Goal: Book appointment/travel/reservation

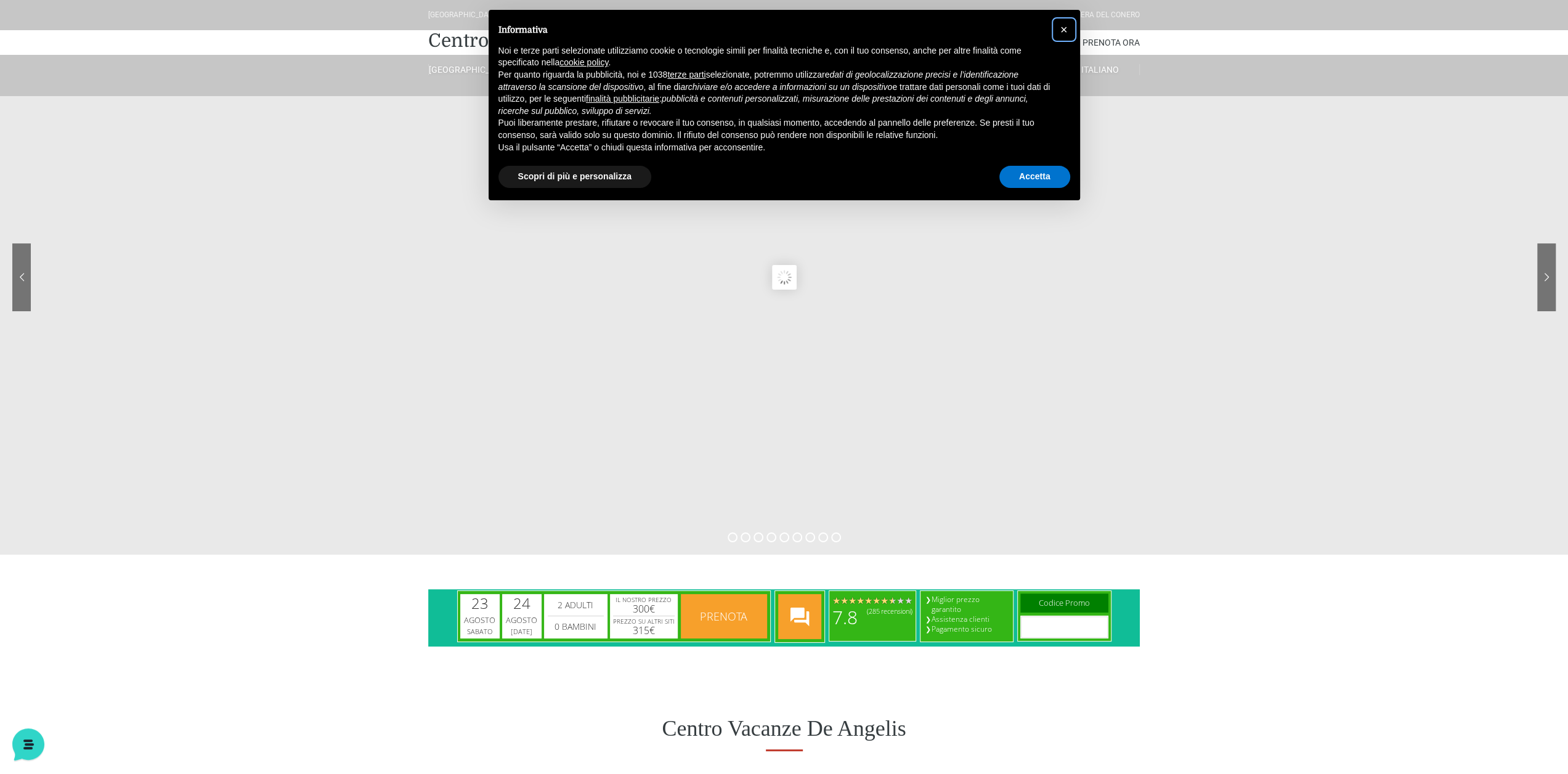
click at [1069, 29] on button "×" at bounding box center [1064, 30] width 20 height 20
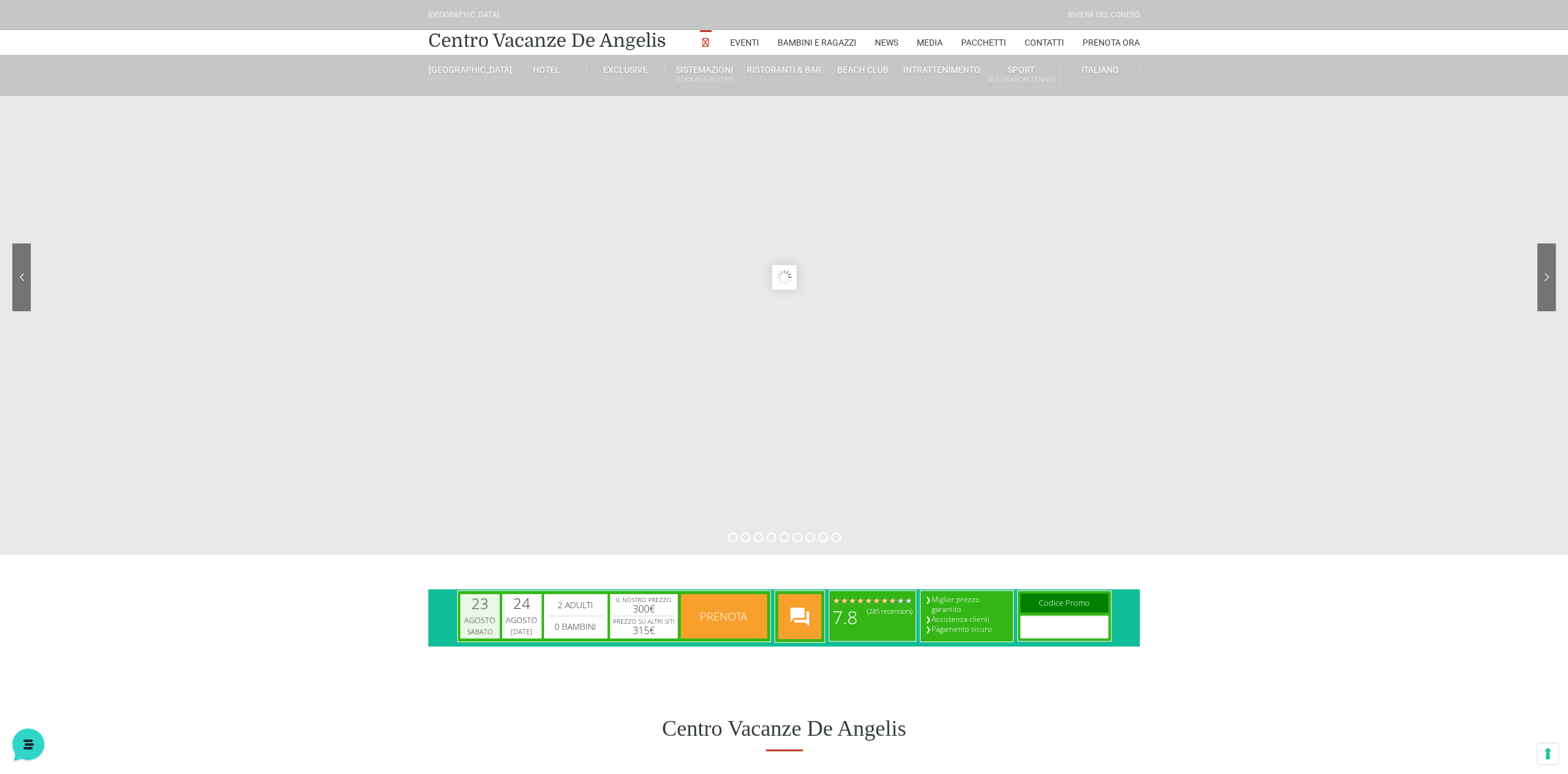
click at [481, 616] on div "Agosto" at bounding box center [480, 619] width 35 height 12
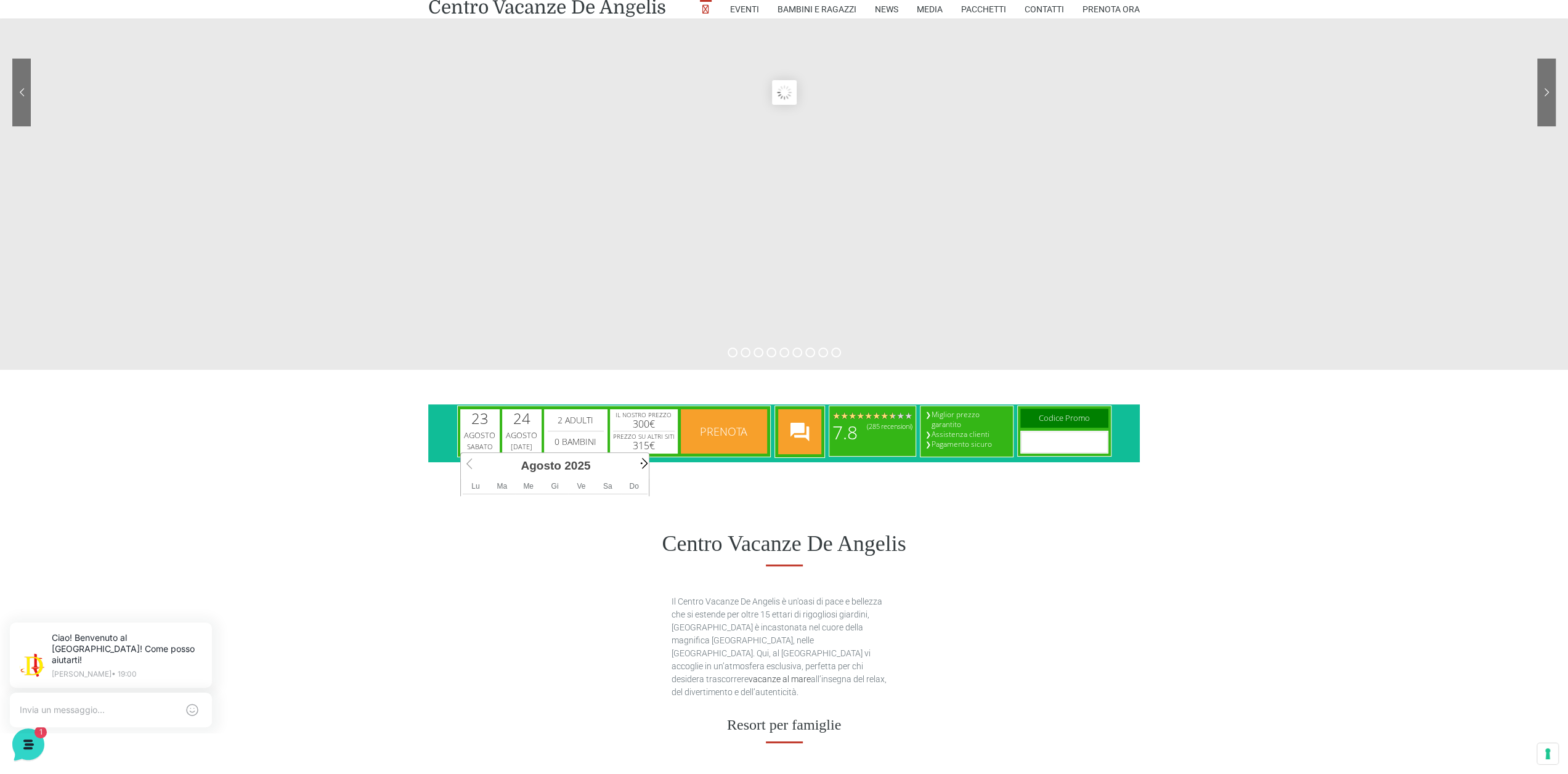
click at [645, 464] on span "Next" at bounding box center [643, 463] width 14 height 14
click at [471, 466] on span "Prev" at bounding box center [471, 463] width 14 height 14
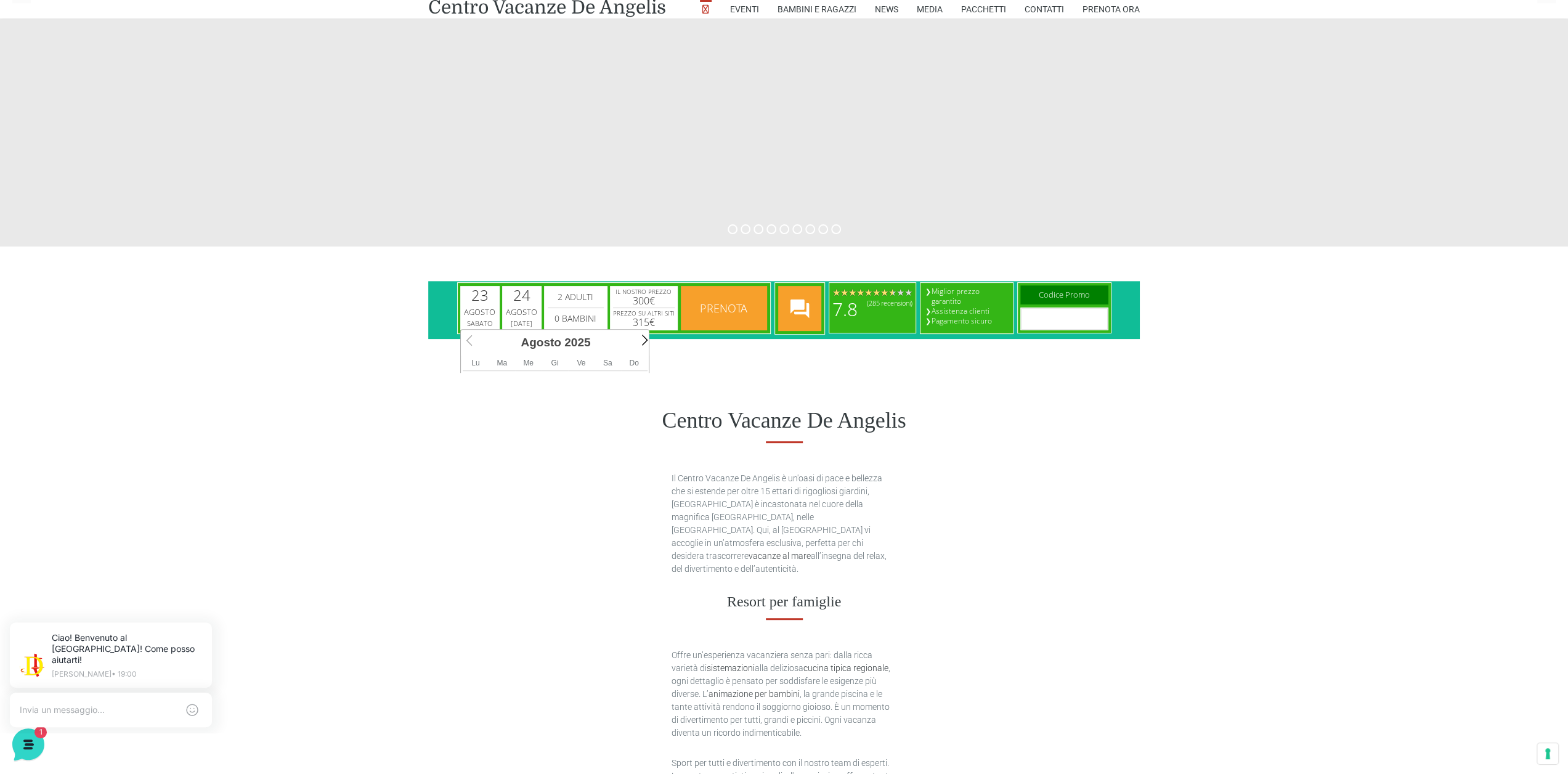
scroll to position [0, 0]
click at [633, 365] on span "Do" at bounding box center [633, 363] width 9 height 9
drag, startPoint x: 614, startPoint y: 403, endPoint x: 619, endPoint y: 415, distance: 13.0
click at [614, 403] on div "Centro Vacanze De Angelis" at bounding box center [784, 420] width 1568 height 96
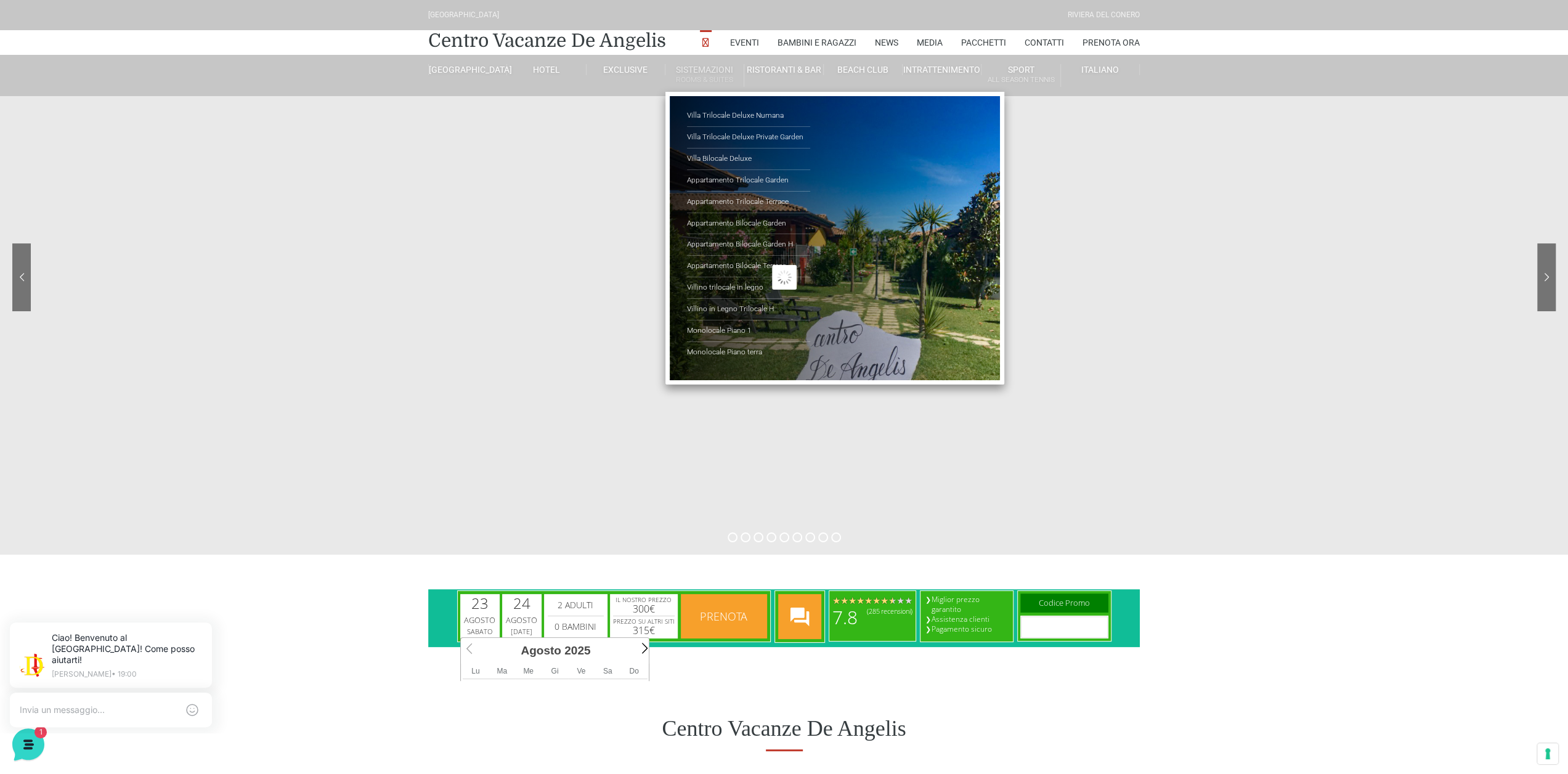
click at [716, 74] on small "Rooms & Suites" at bounding box center [705, 79] width 78 height 12
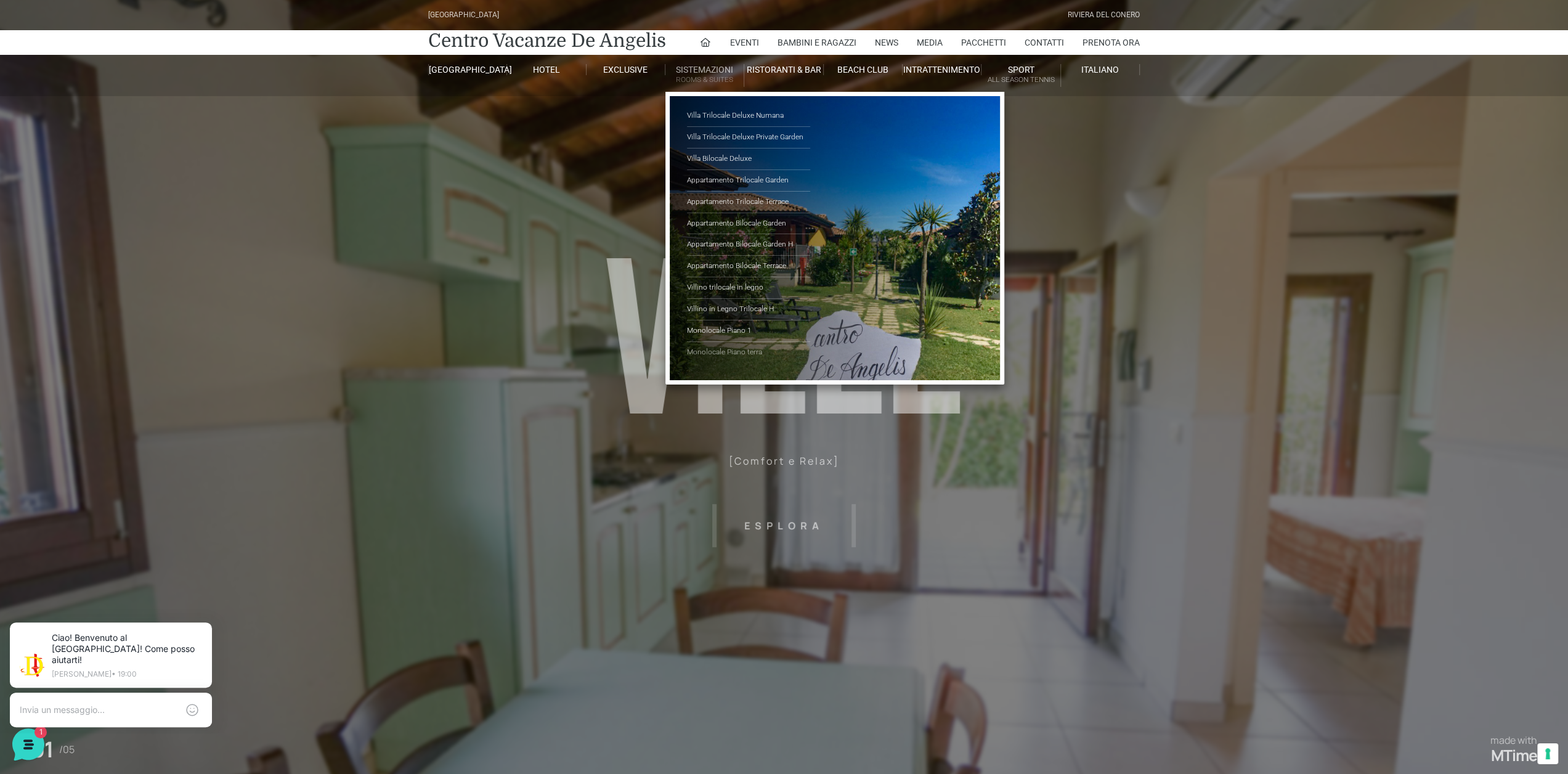
click at [747, 349] on link "Monolocale Piano terra" at bounding box center [749, 352] width 123 height 21
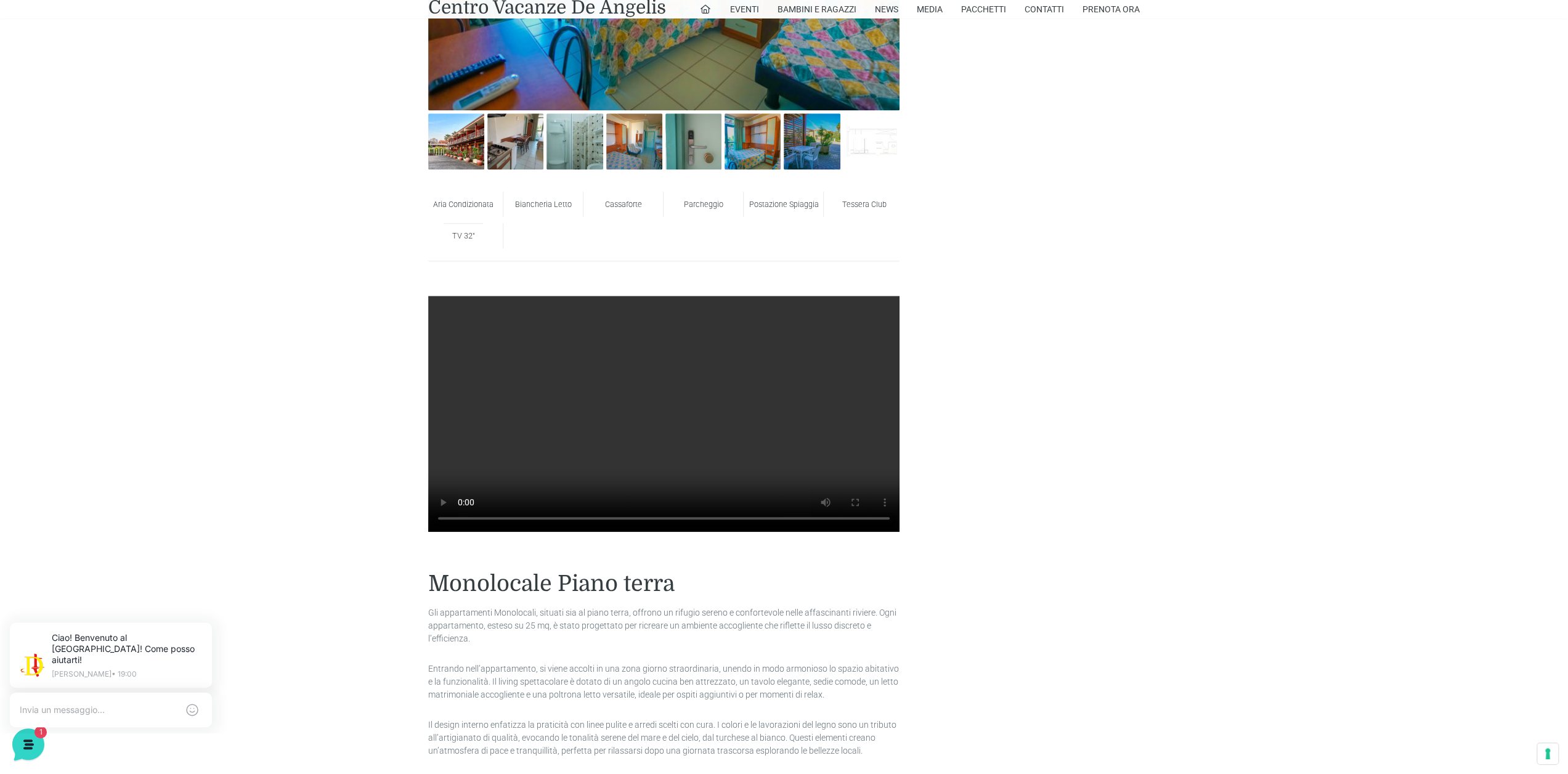
scroll to position [678, 0]
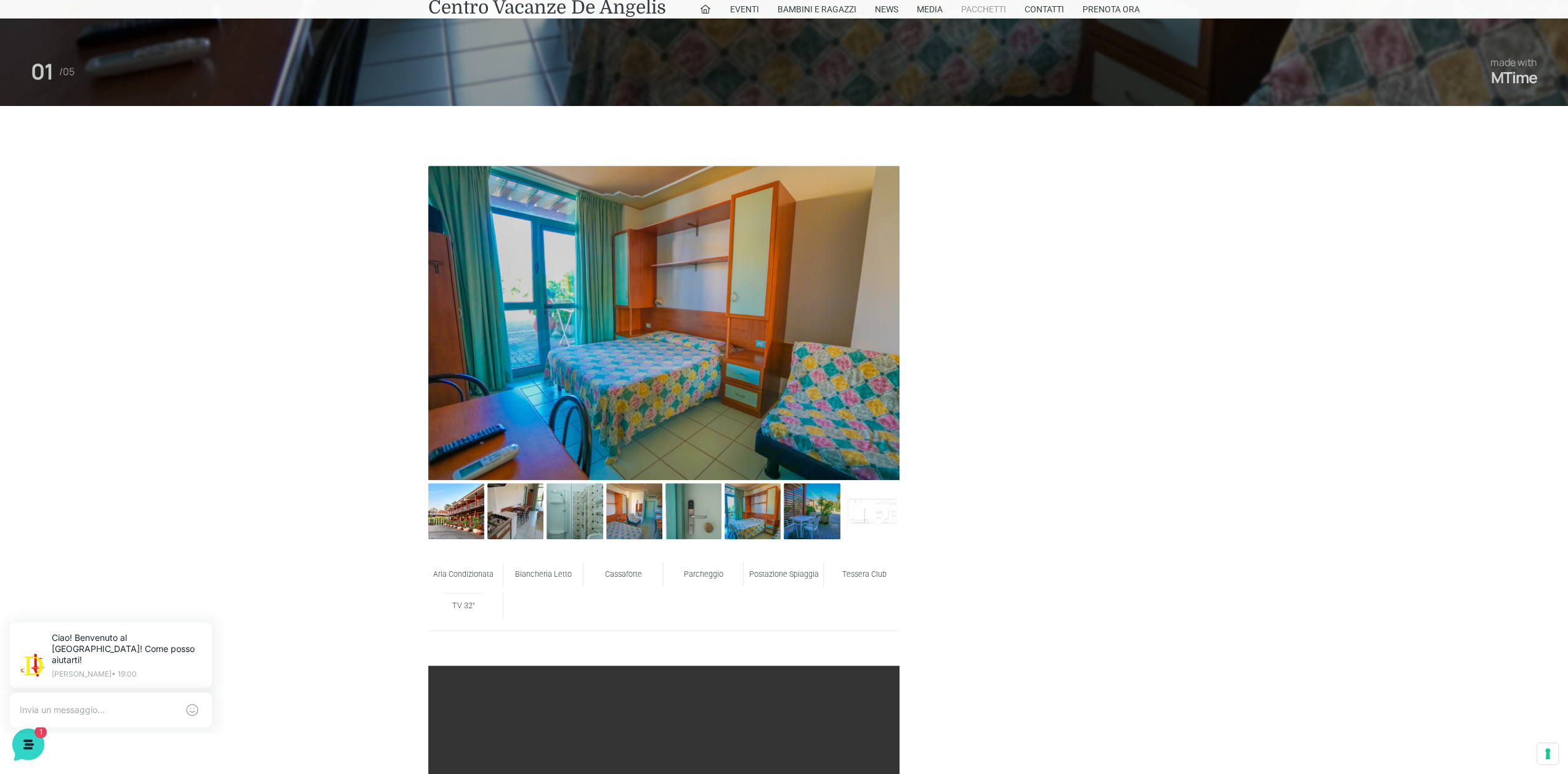
click at [989, 13] on link "Pacchetti" at bounding box center [983, 9] width 45 height 18
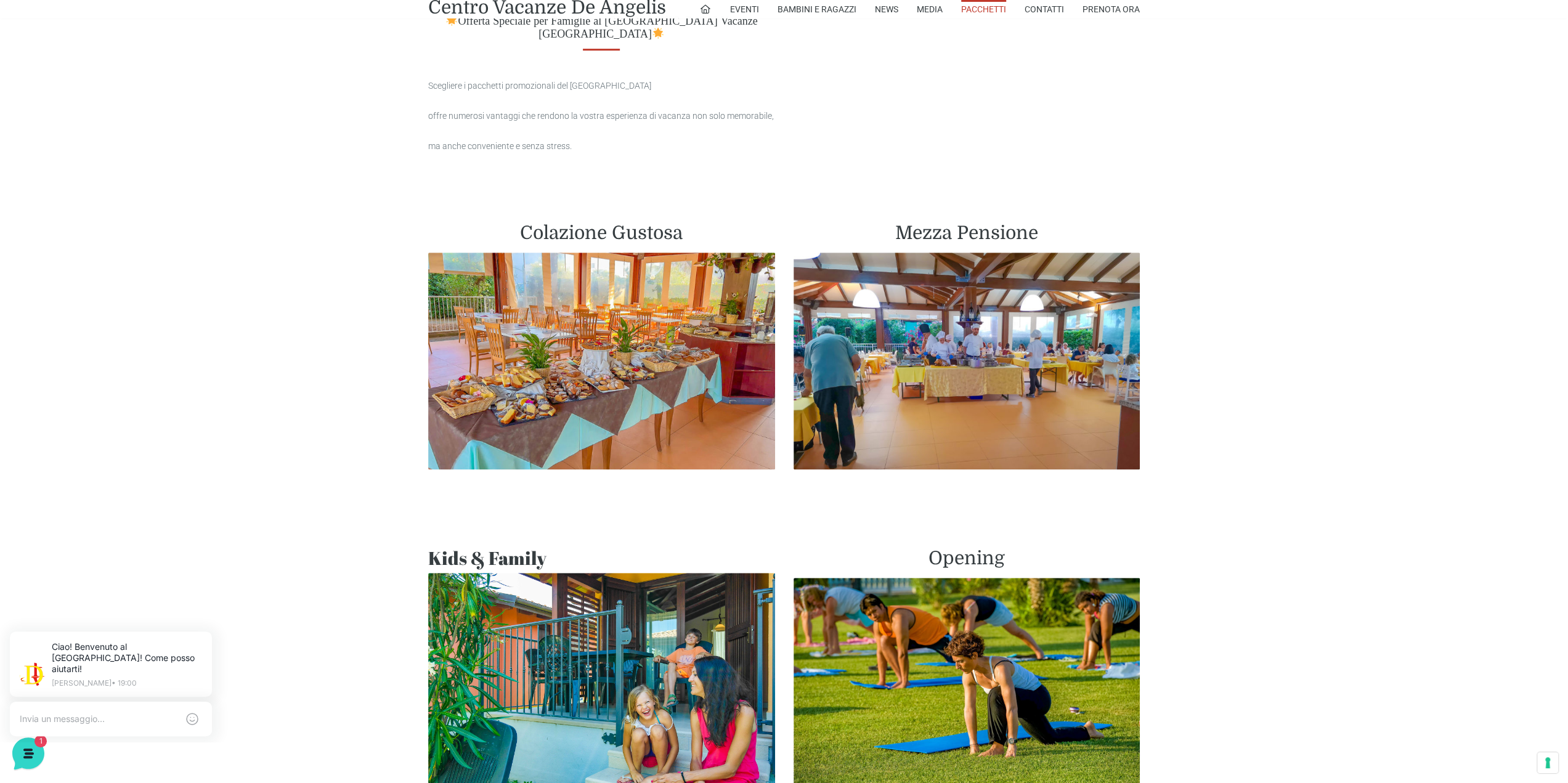
scroll to position [616, 0]
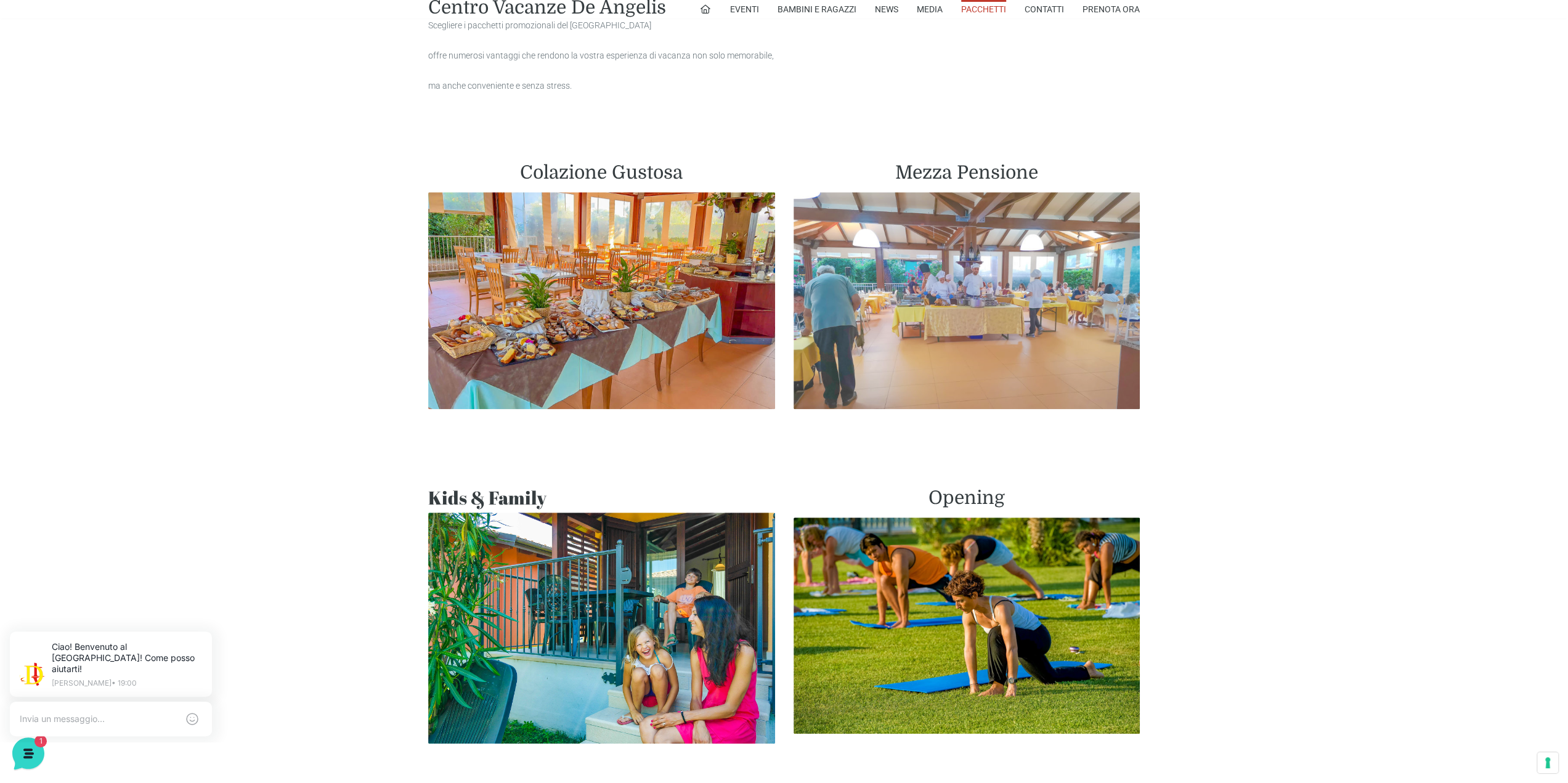
click at [970, 233] on img at bounding box center [966, 300] width 347 height 217
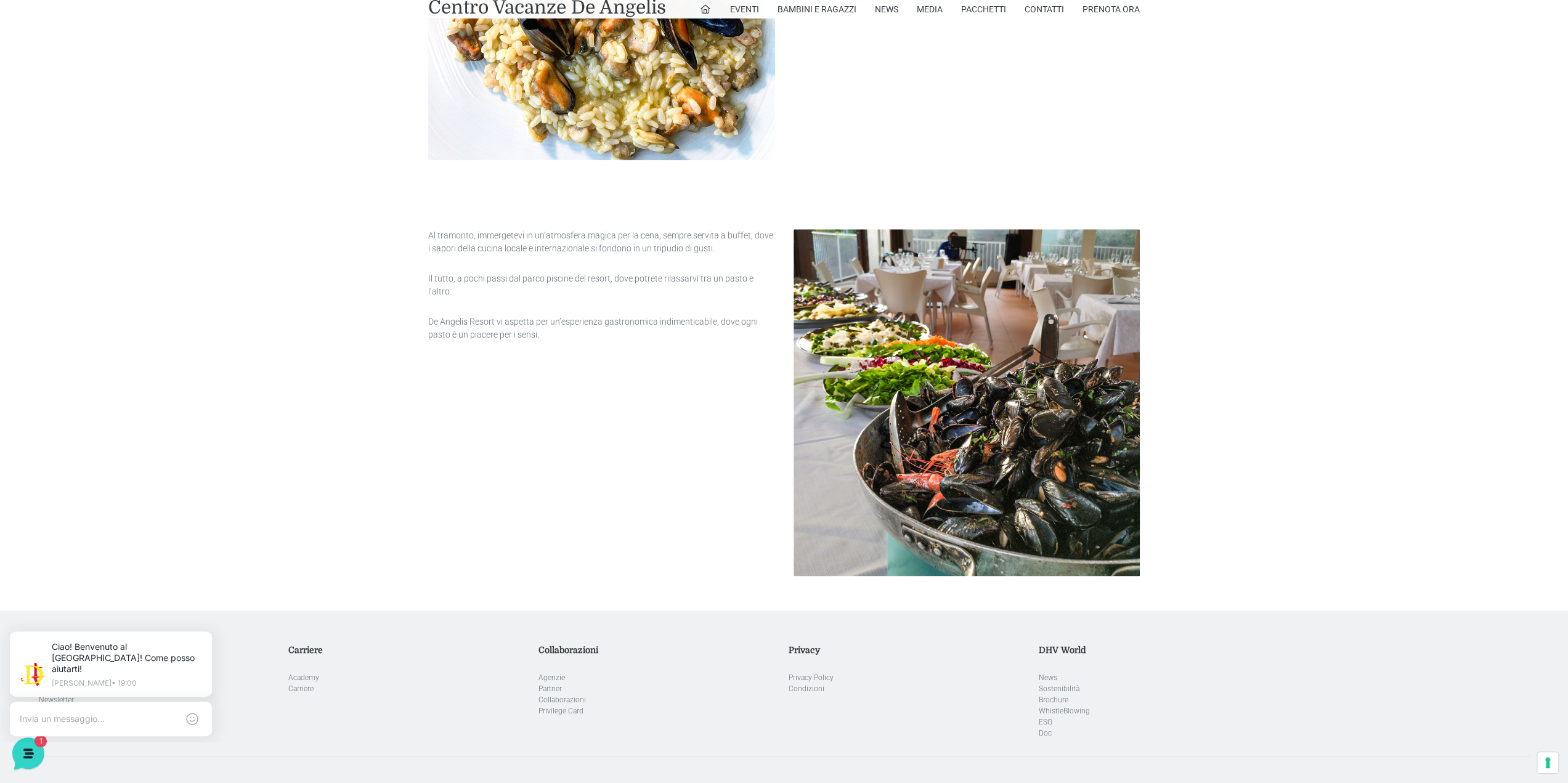
scroll to position [970, 0]
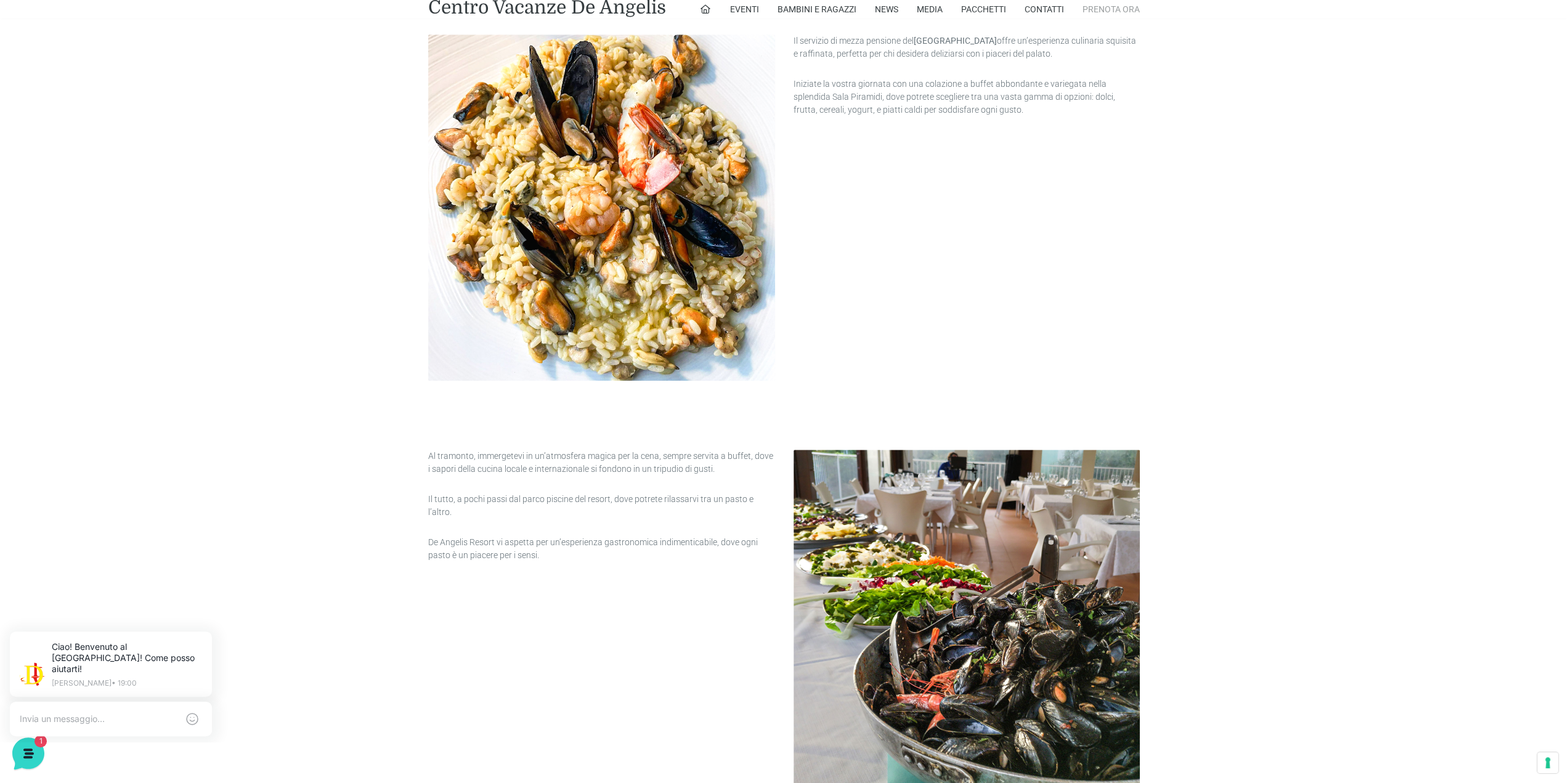
click at [1110, 4] on link "Prenota Ora" at bounding box center [1111, 9] width 57 height 18
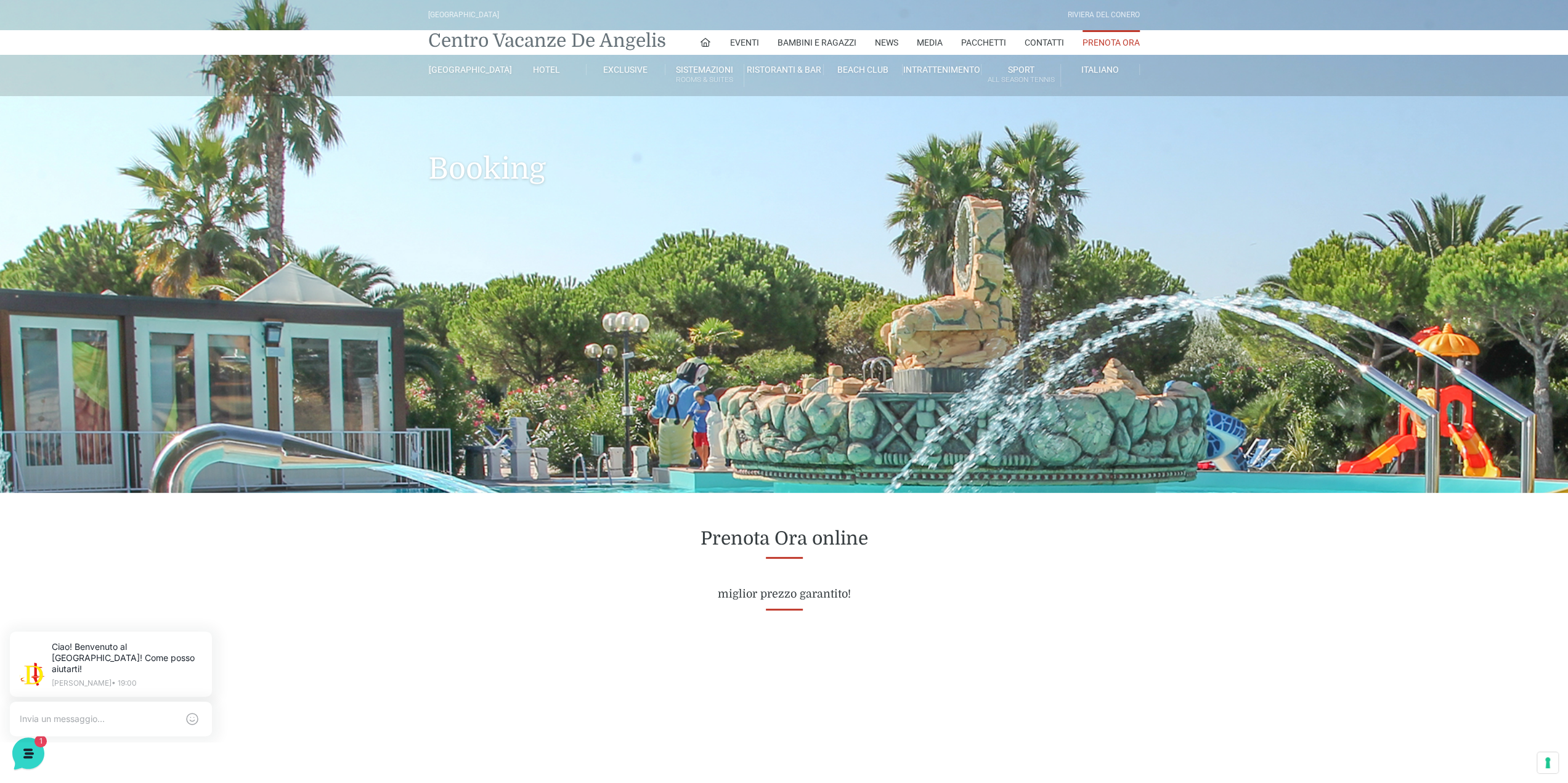
click at [573, 43] on link "Centro Vacanze De Angelis" at bounding box center [547, 40] width 237 height 25
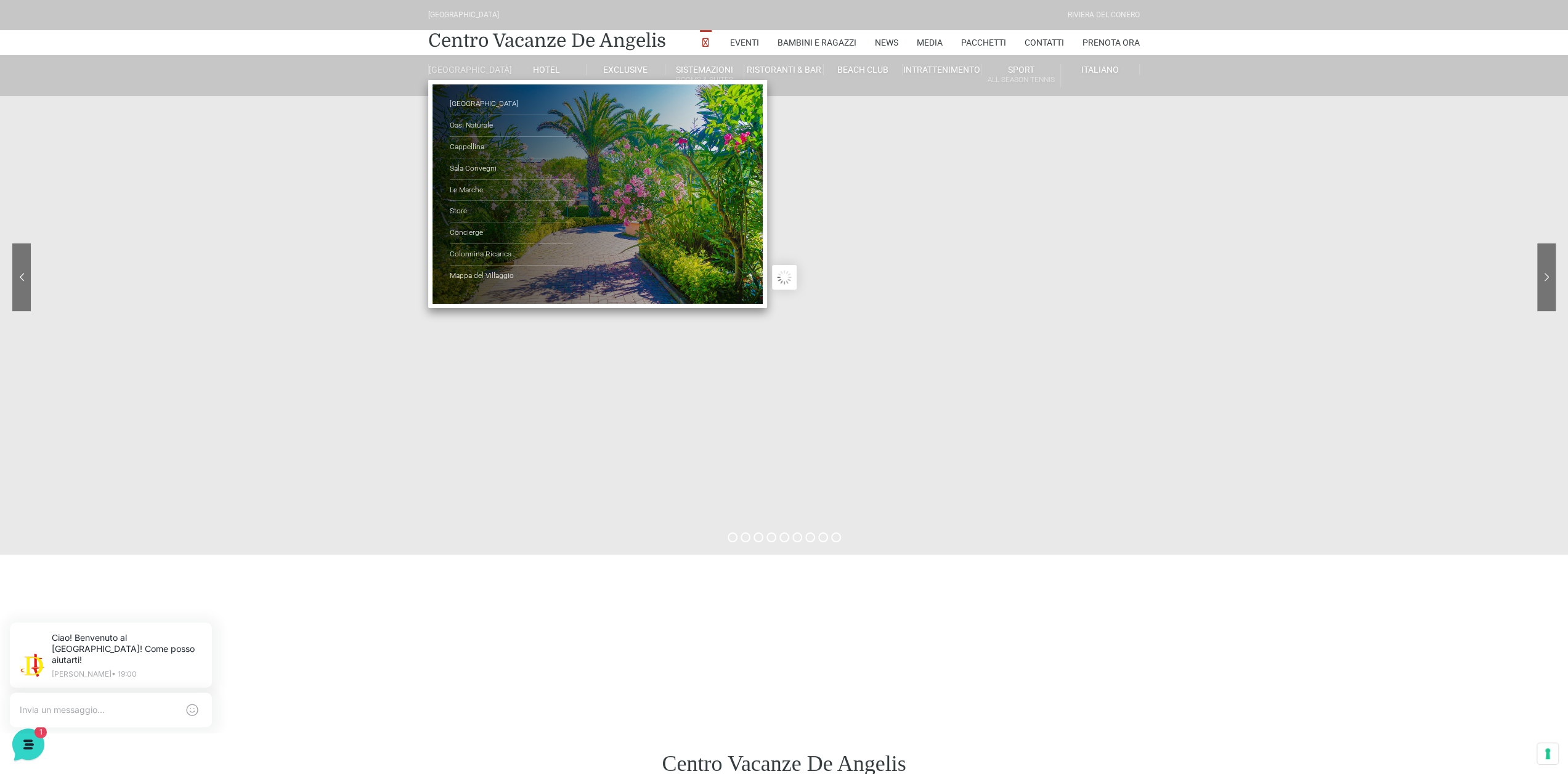
click at [456, 72] on link "[GEOGRAPHIC_DATA]" at bounding box center [467, 69] width 79 height 11
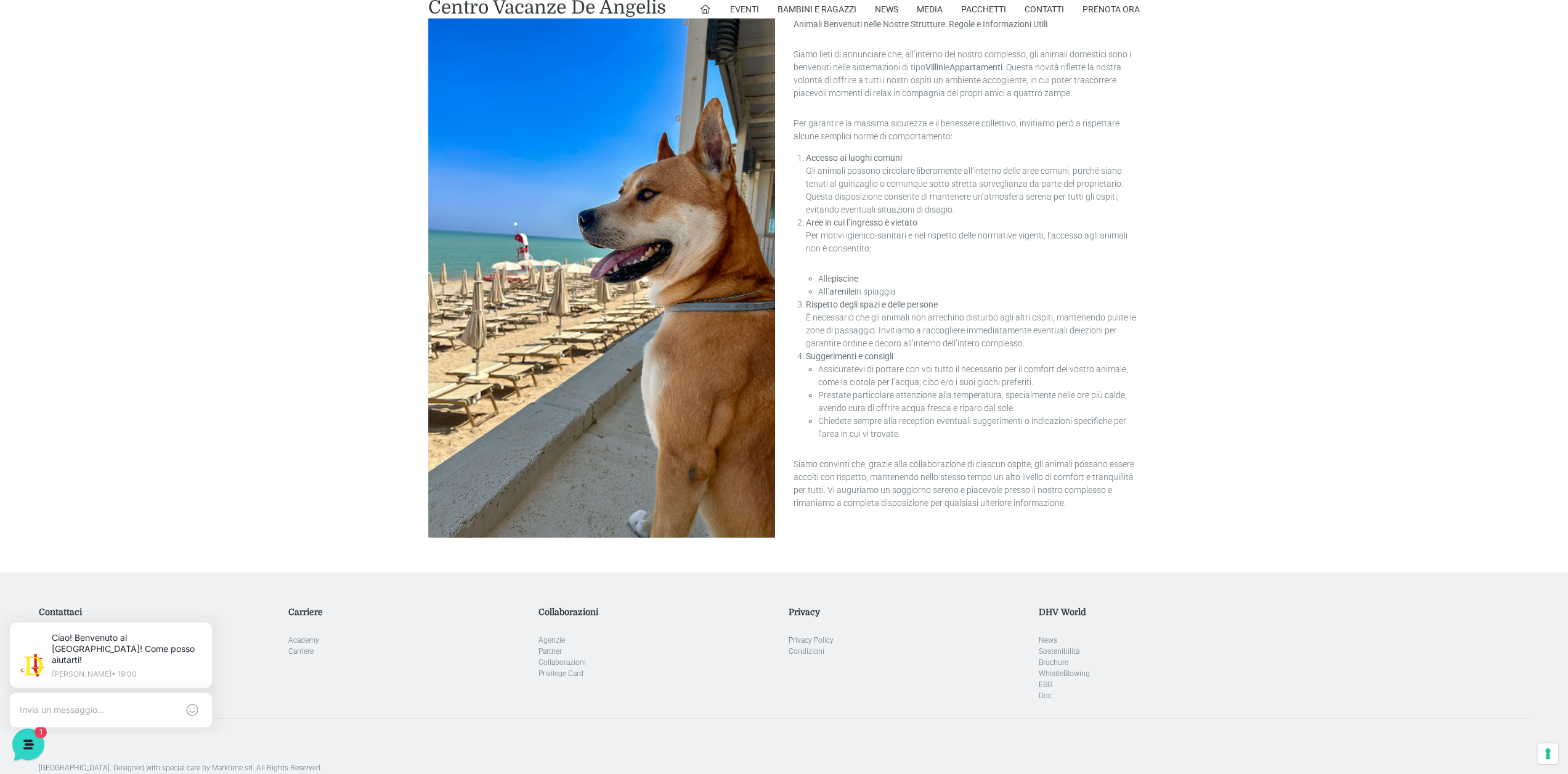
scroll to position [3287, 0]
